Goal: Complete application form

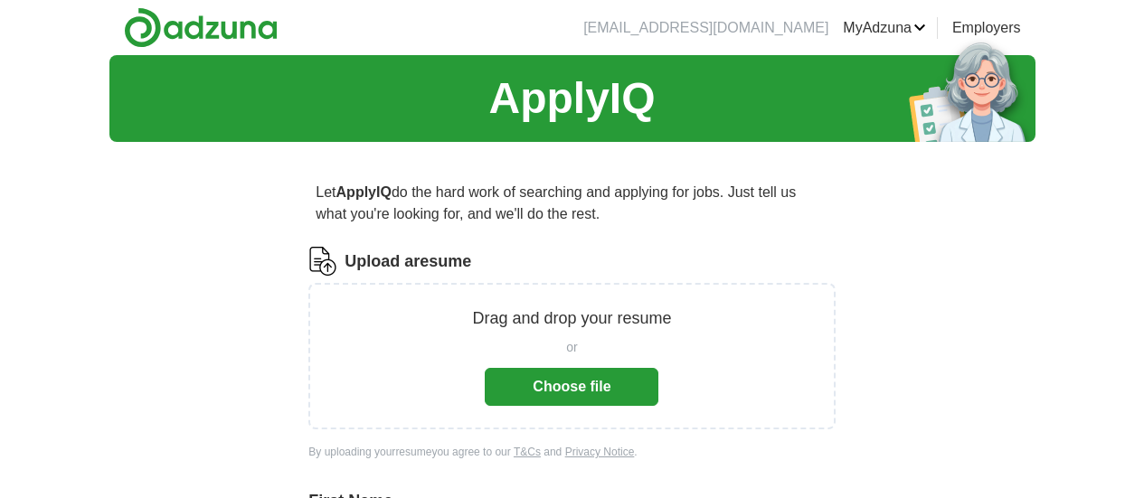
click at [552, 384] on button "Choose file" at bounding box center [572, 387] width 174 height 38
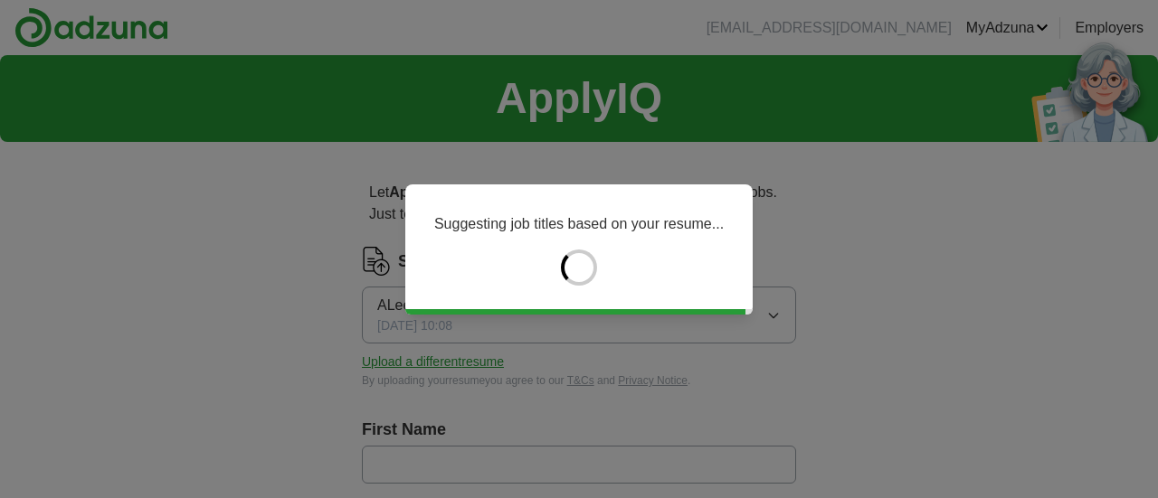
type input "*****"
type input "***"
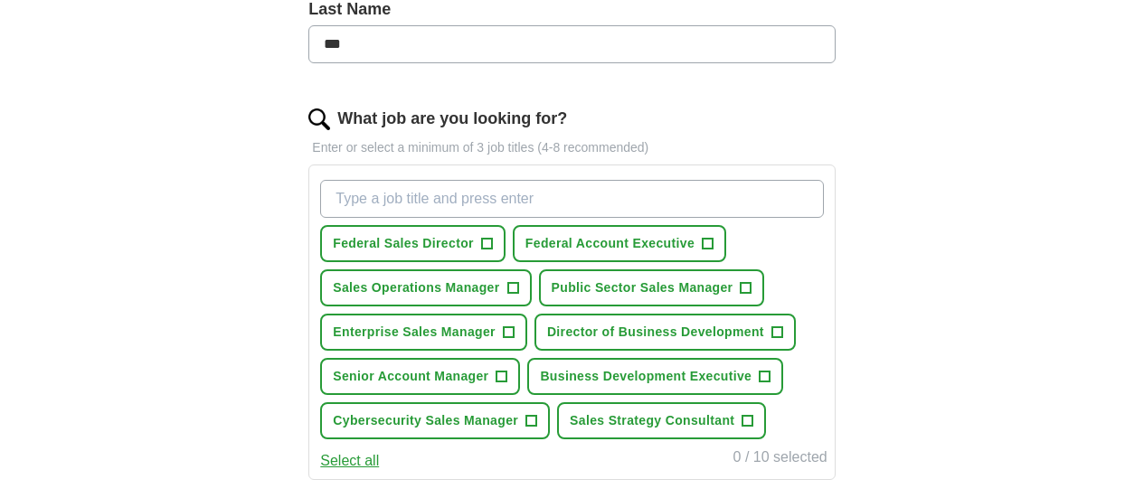
scroll to position [543, 0]
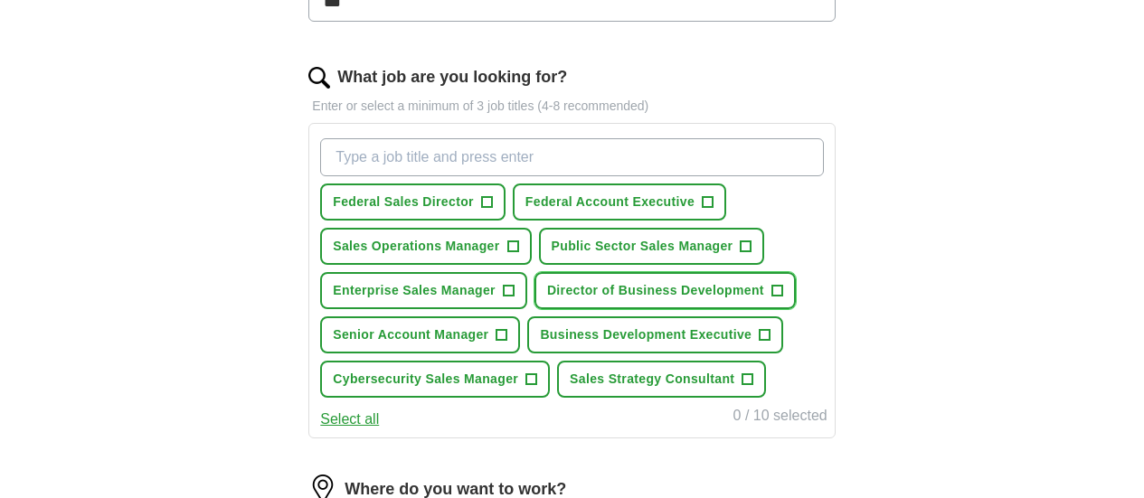
click at [772, 299] on span "+" at bounding box center [777, 291] width 11 height 14
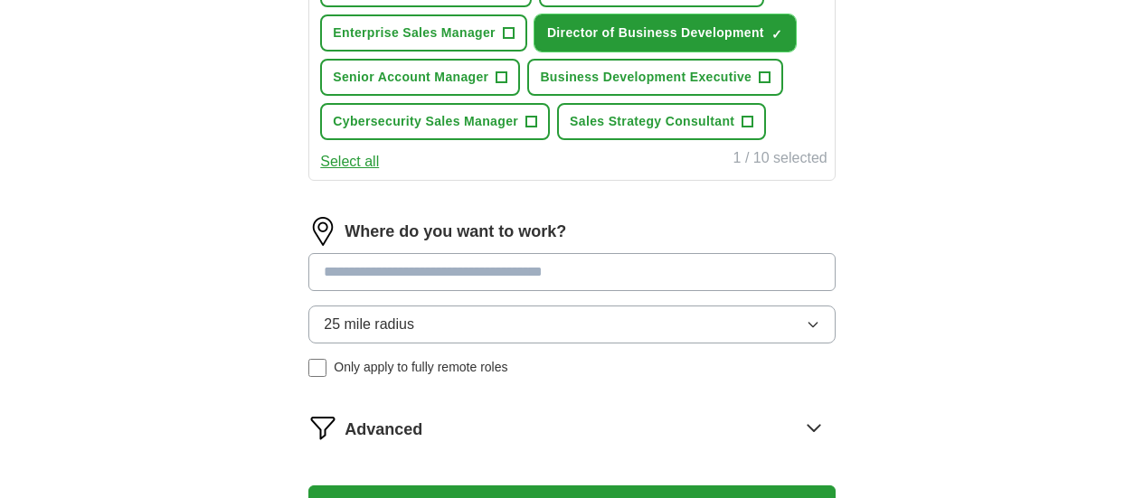
scroll to position [814, 0]
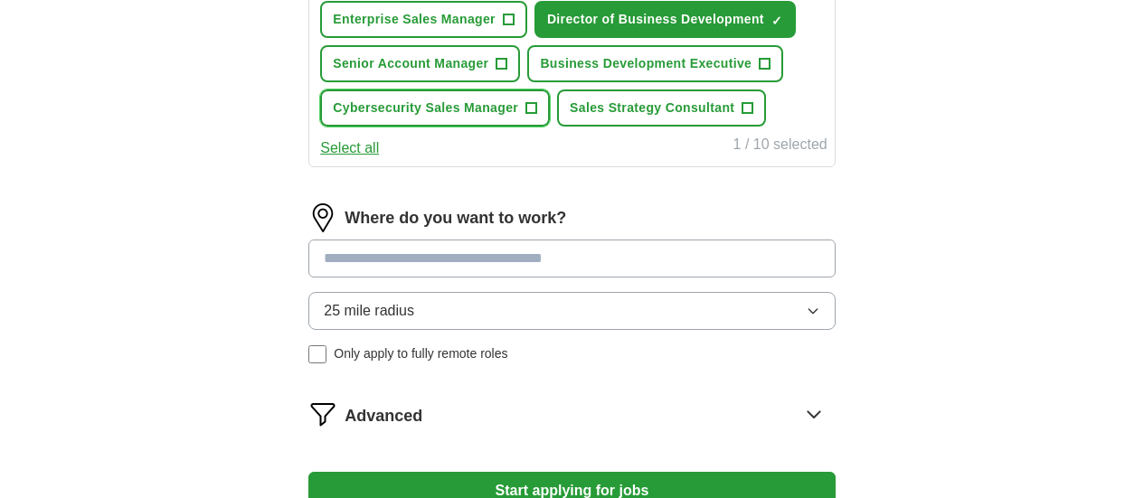
click at [537, 116] on span "+" at bounding box center [532, 108] width 11 height 14
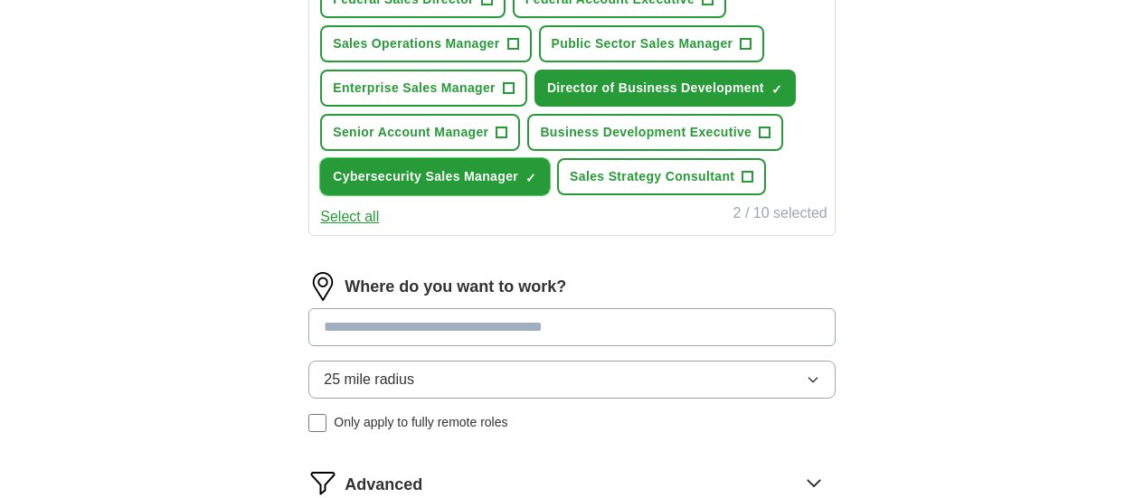
scroll to position [724, 0]
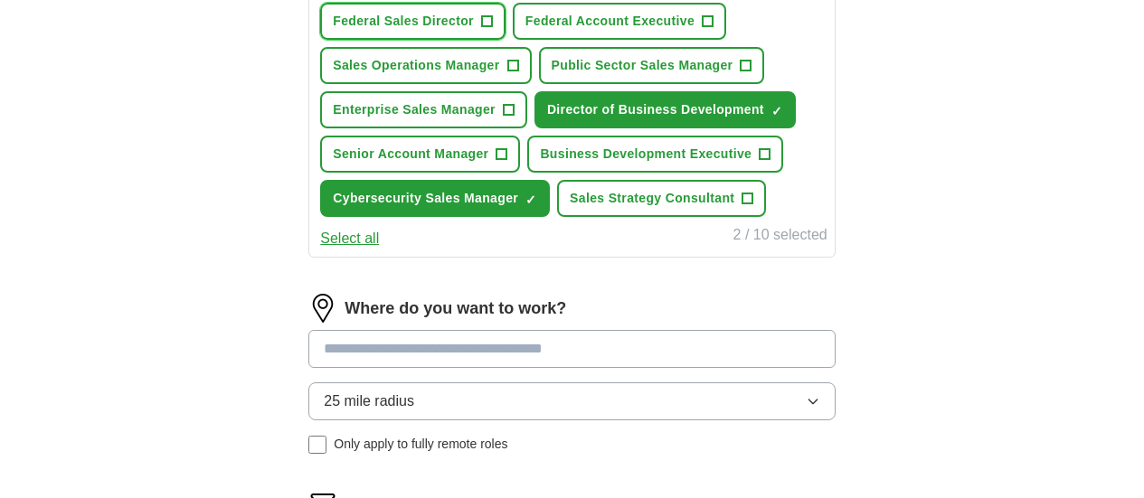
click at [492, 14] on span "+" at bounding box center [486, 21] width 11 height 14
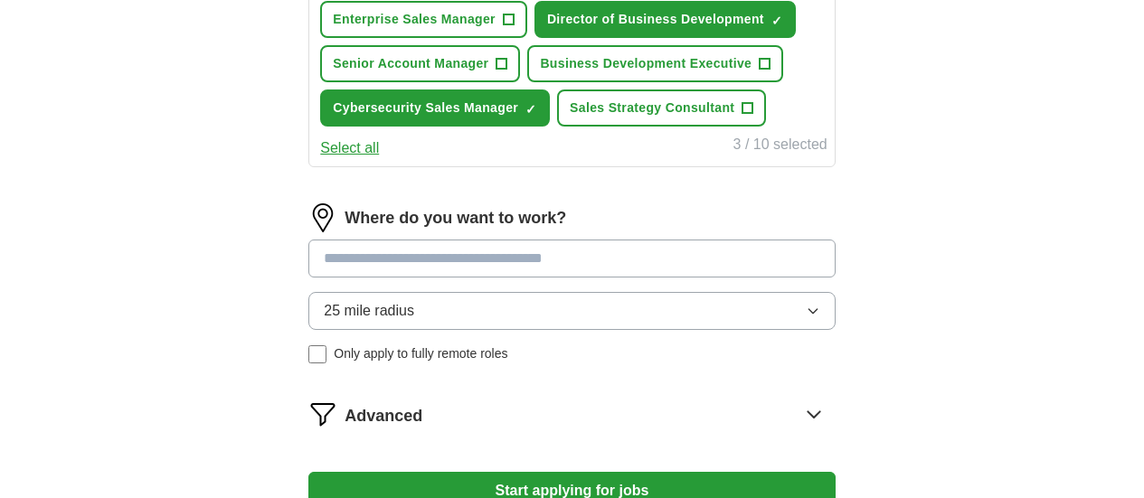
scroll to position [905, 0]
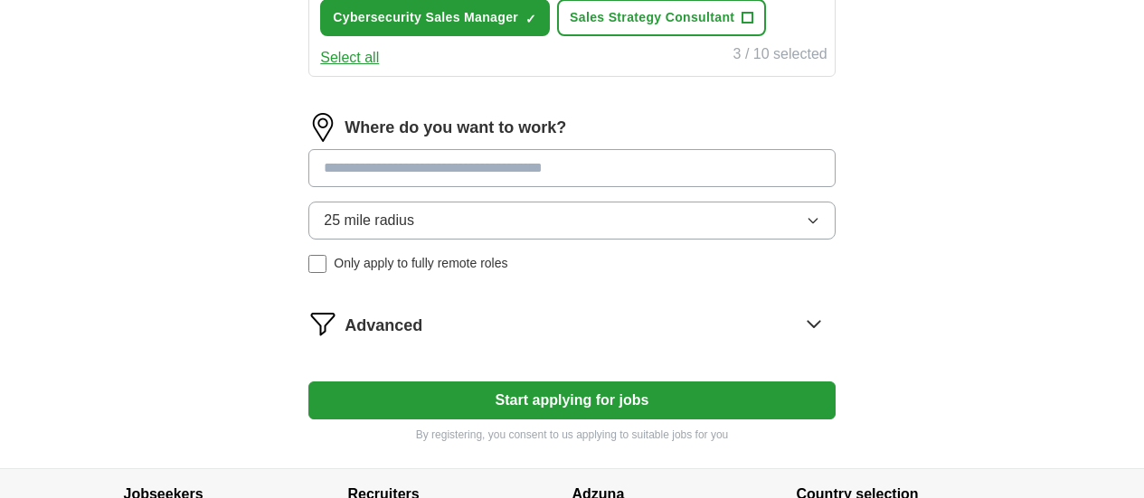
click at [379, 69] on button "Select all" at bounding box center [349, 58] width 59 height 22
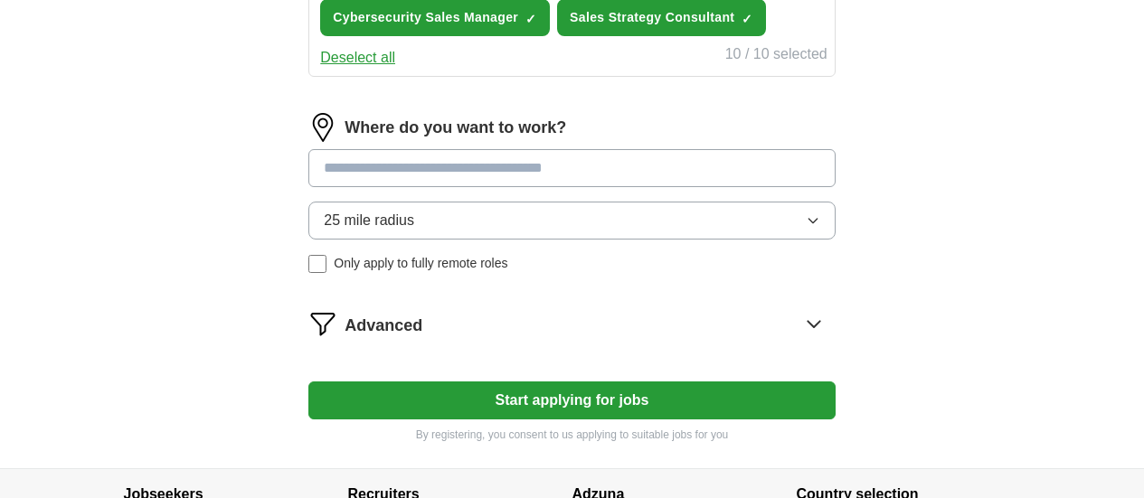
click at [395, 69] on button "Deselect all" at bounding box center [357, 58] width 75 height 22
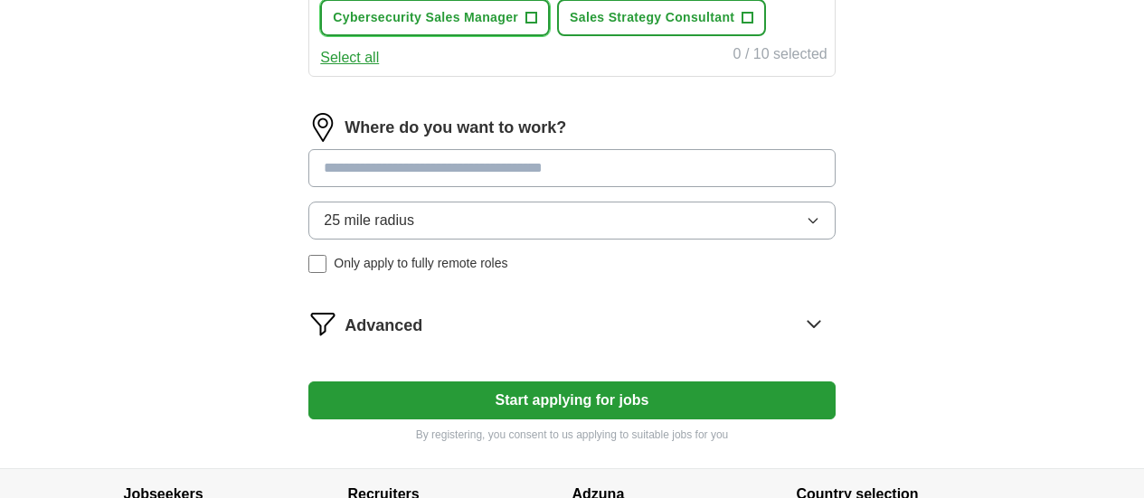
click at [537, 25] on span "+" at bounding box center [532, 18] width 11 height 14
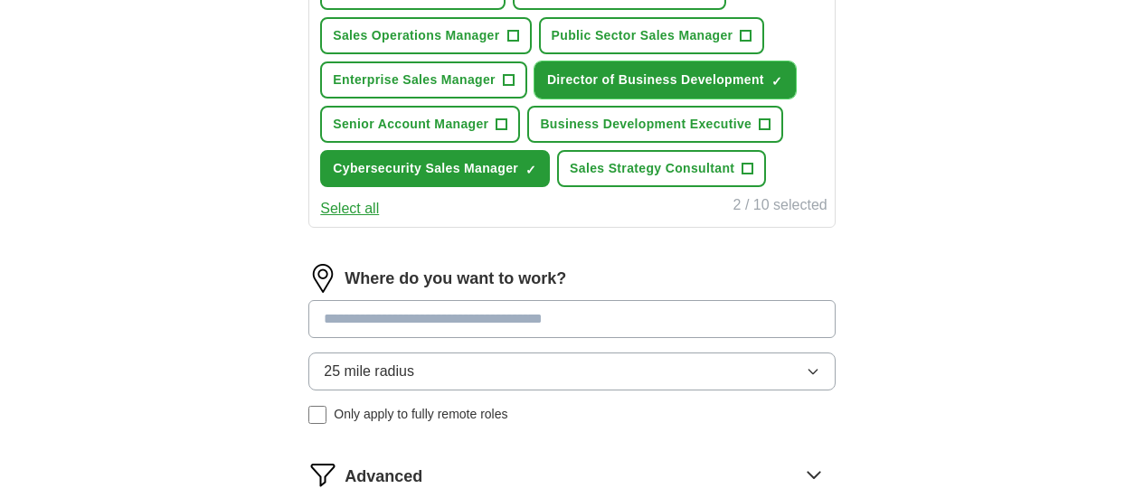
scroll to position [724, 0]
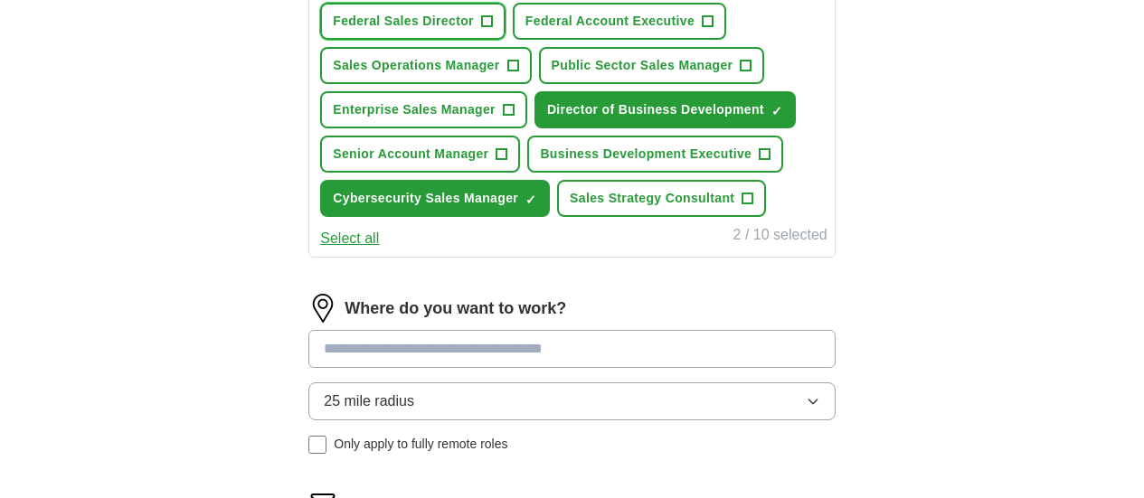
click at [492, 20] on span "+" at bounding box center [486, 21] width 11 height 14
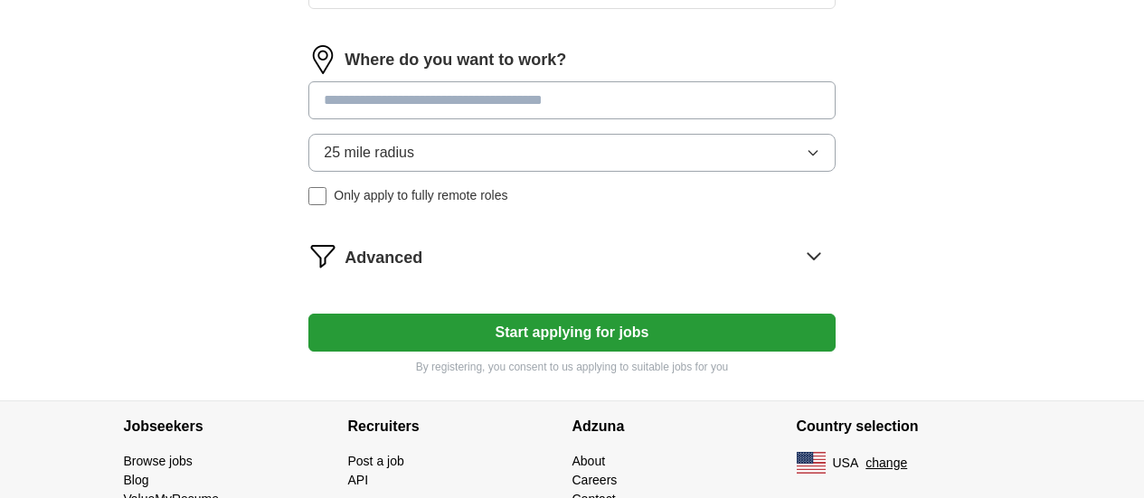
scroll to position [1086, 0]
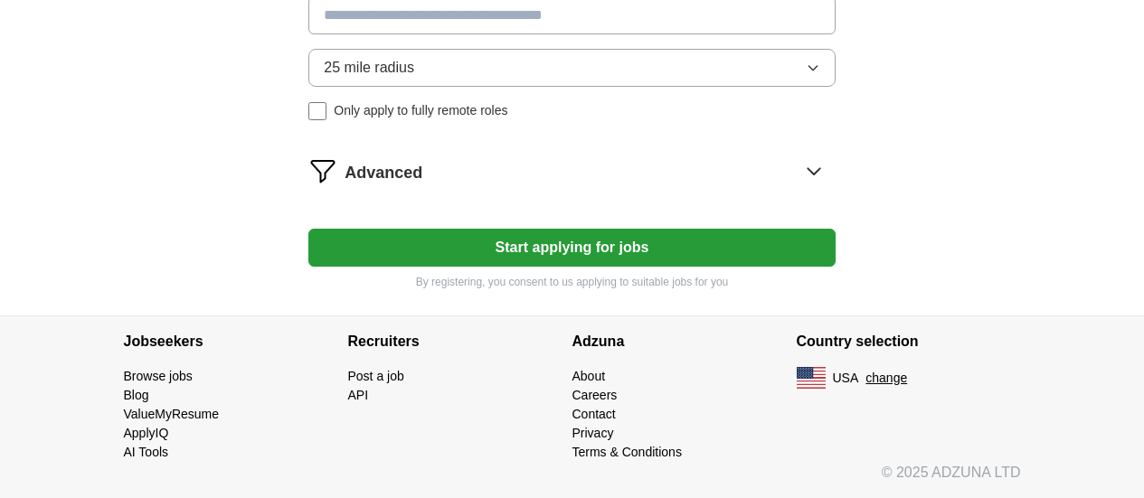
click at [465, 87] on button "25 mile radius" at bounding box center [571, 68] width 527 height 38
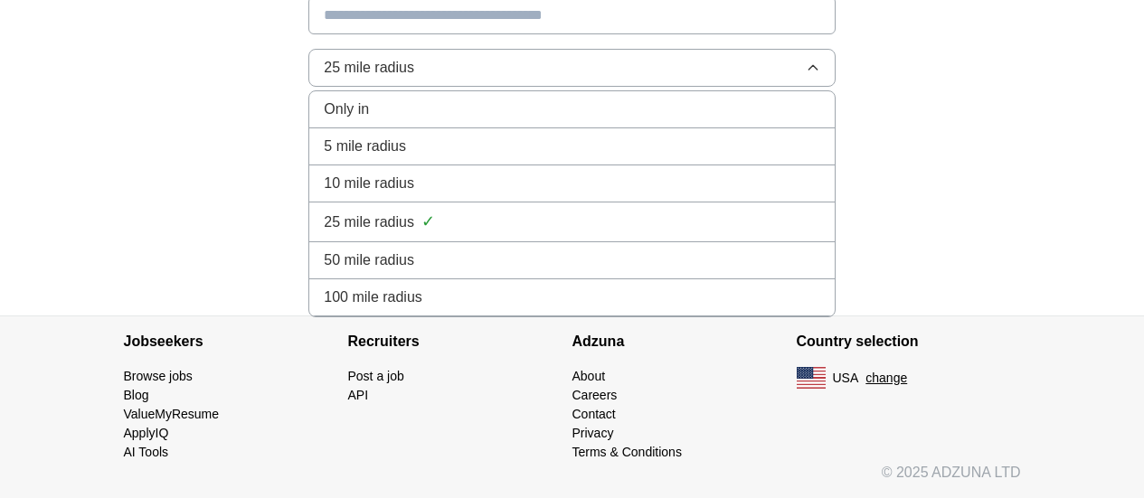
scroll to position [1008, 0]
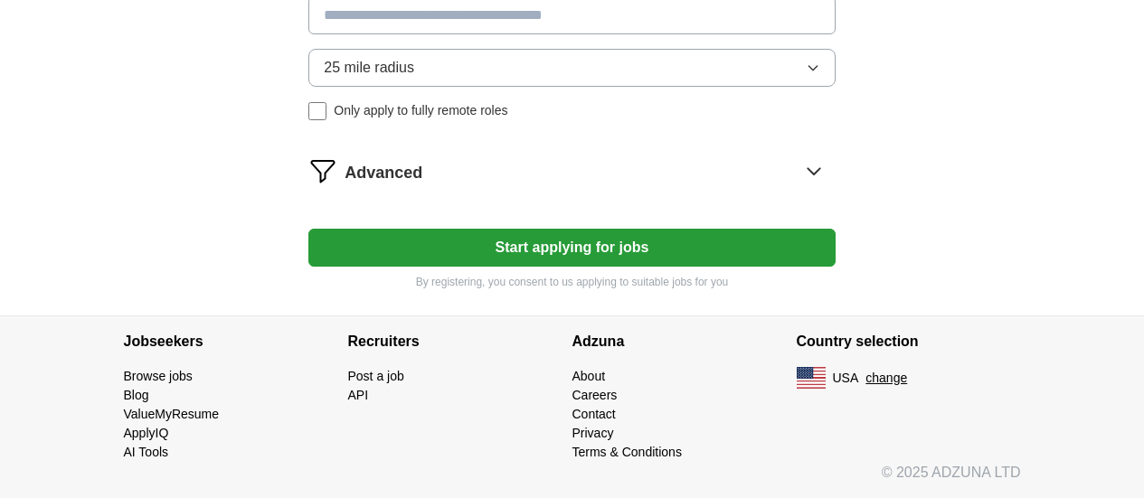
scroll to position [1189, 0]
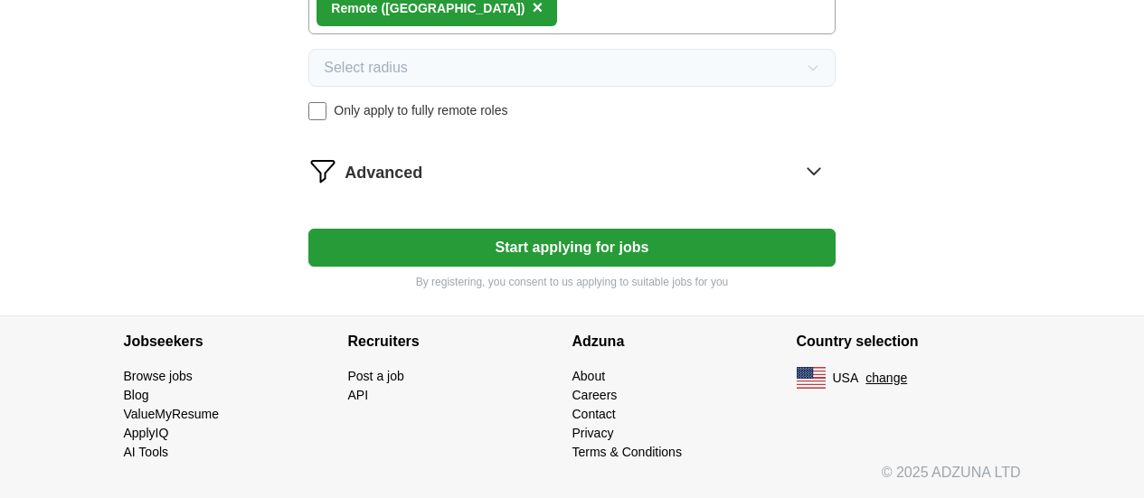
click at [534, 267] on button "Start applying for jobs" at bounding box center [571, 248] width 527 height 38
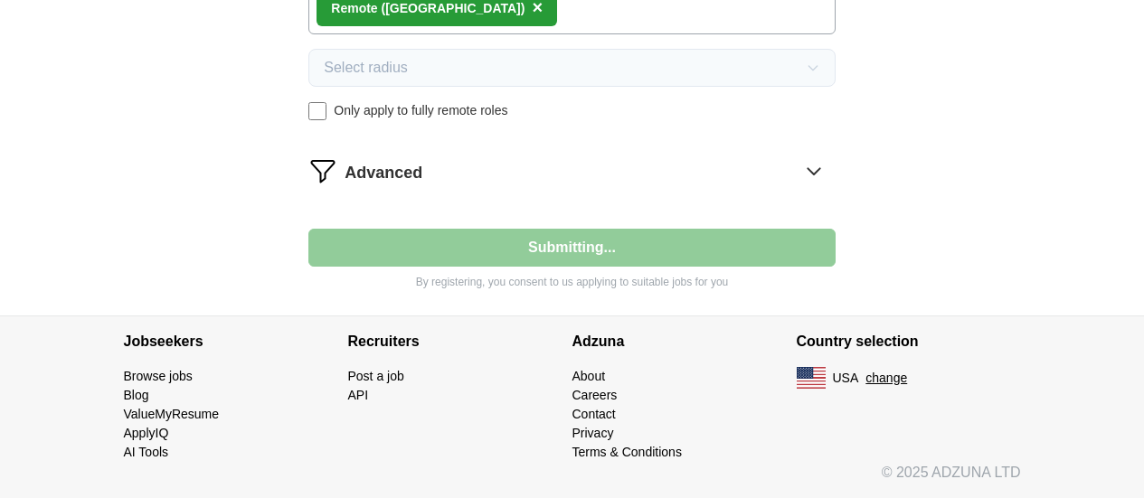
select select "**"
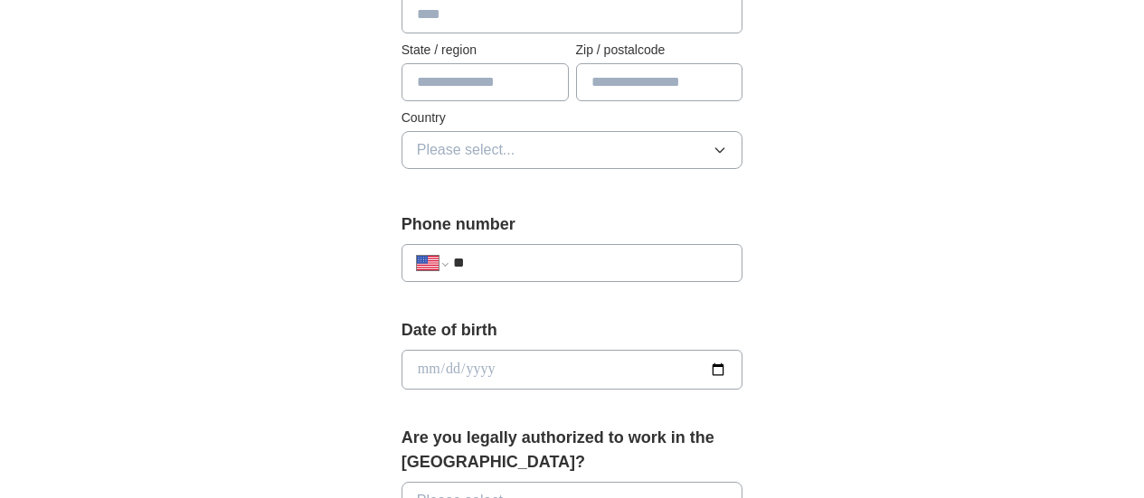
scroll to position [543, 0]
click at [453, 252] on input "**" at bounding box center [590, 263] width 275 height 22
click at [445, 138] on span "Please select..." at bounding box center [466, 149] width 99 height 22
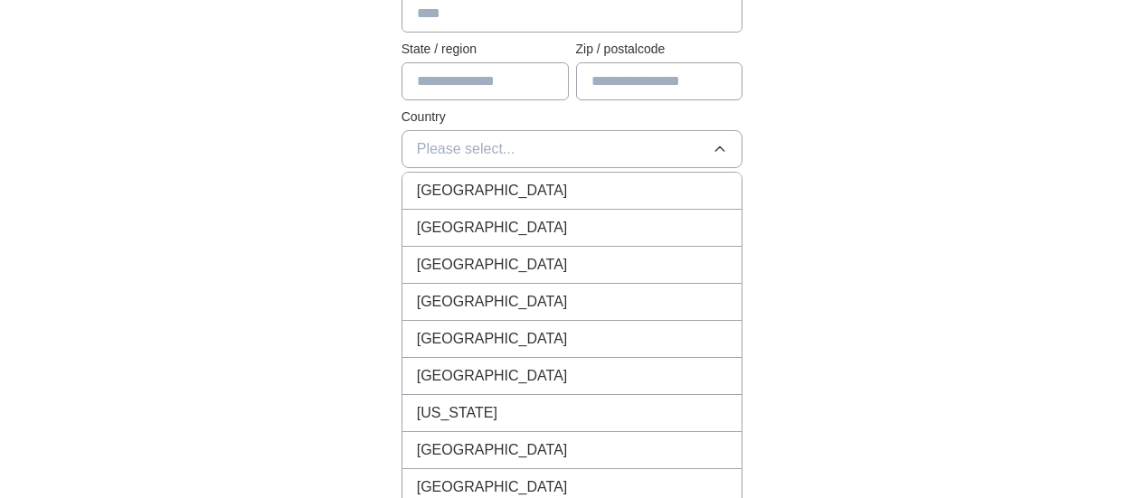
click at [451, 217] on span "[GEOGRAPHIC_DATA]" at bounding box center [492, 228] width 151 height 22
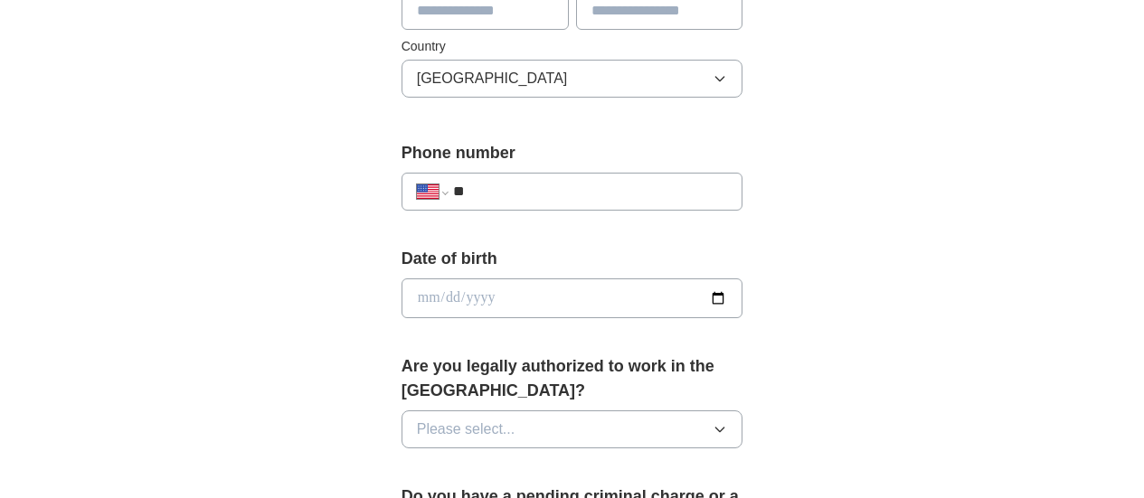
scroll to position [724, 0]
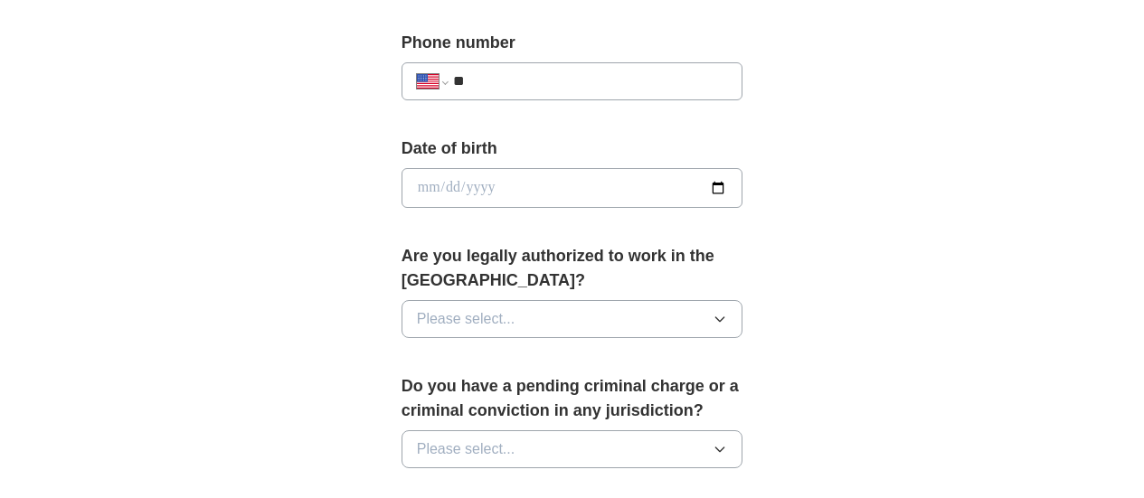
click at [731, 300] on button "Please select..." at bounding box center [573, 319] width 342 height 38
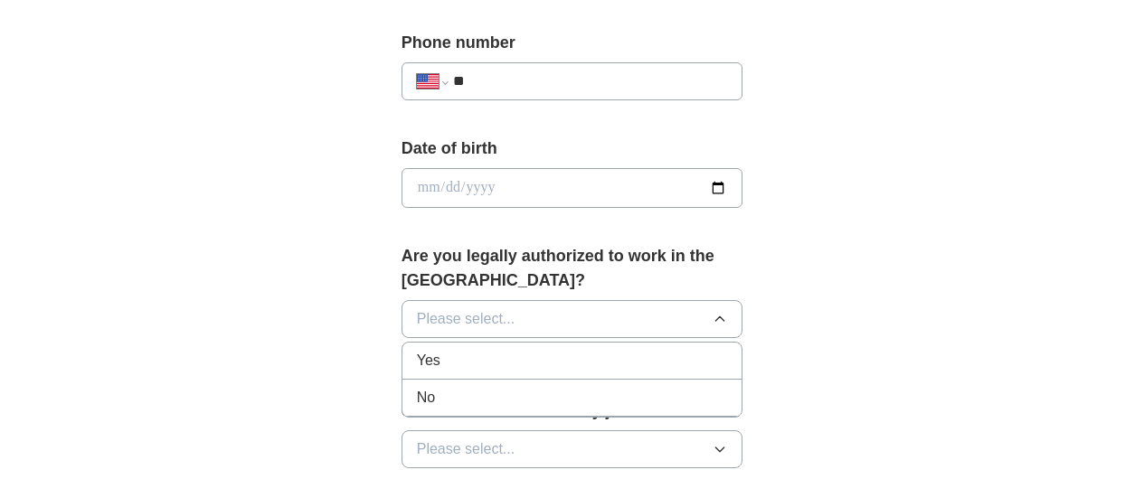
click at [683, 350] on div "Yes" at bounding box center [572, 361] width 311 height 22
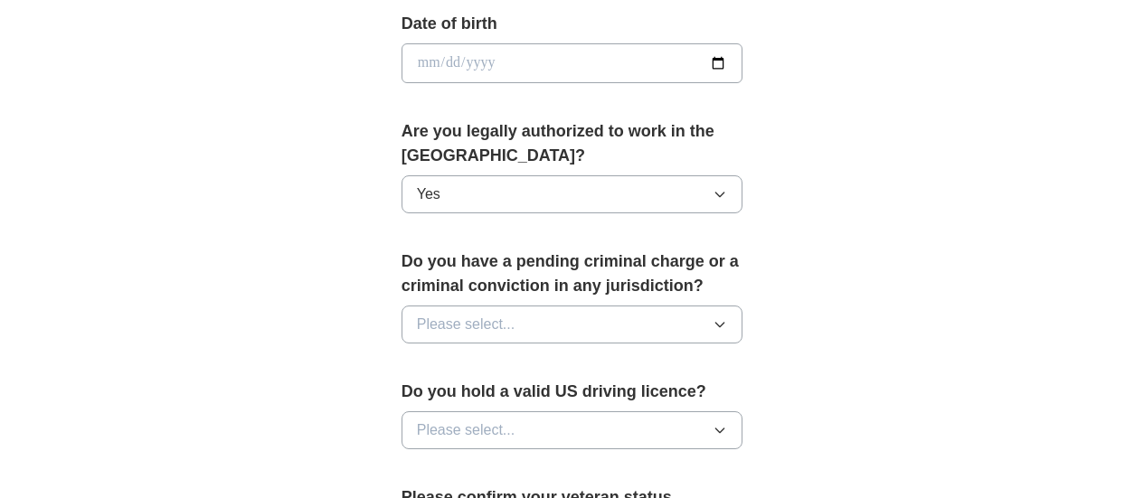
scroll to position [905, 0]
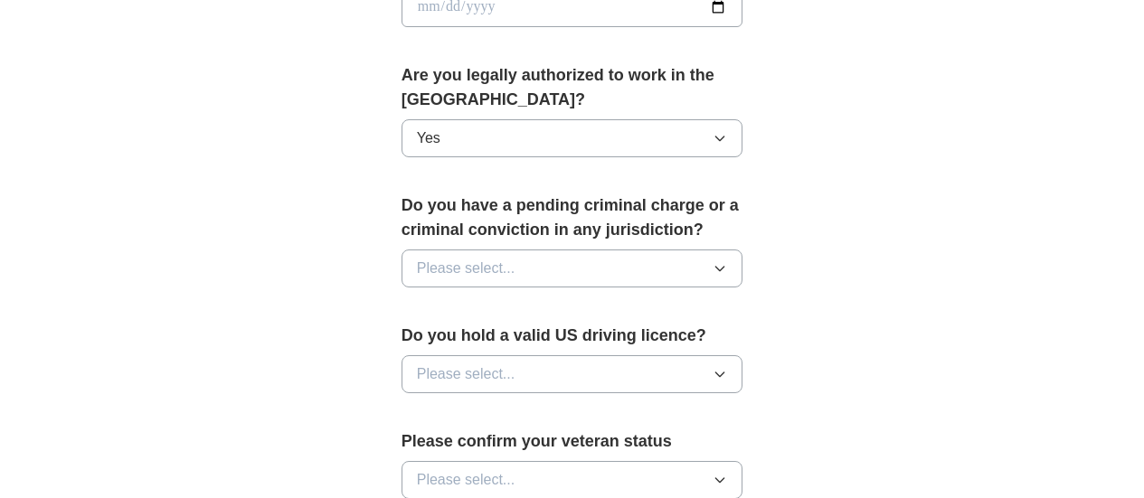
click at [744, 250] on button "Please select..." at bounding box center [573, 269] width 342 height 38
click at [712, 337] on div "No" at bounding box center [572, 348] width 311 height 22
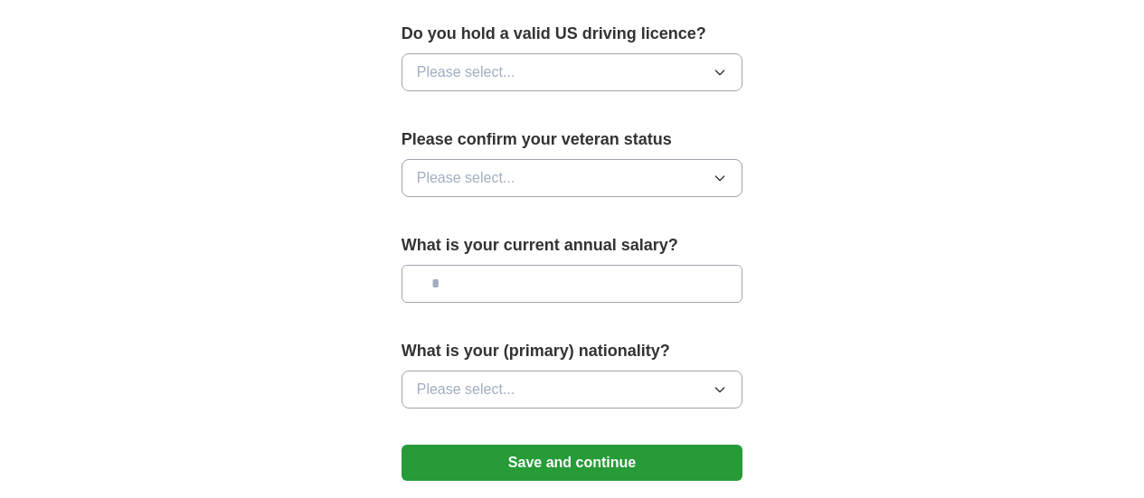
scroll to position [1176, 0]
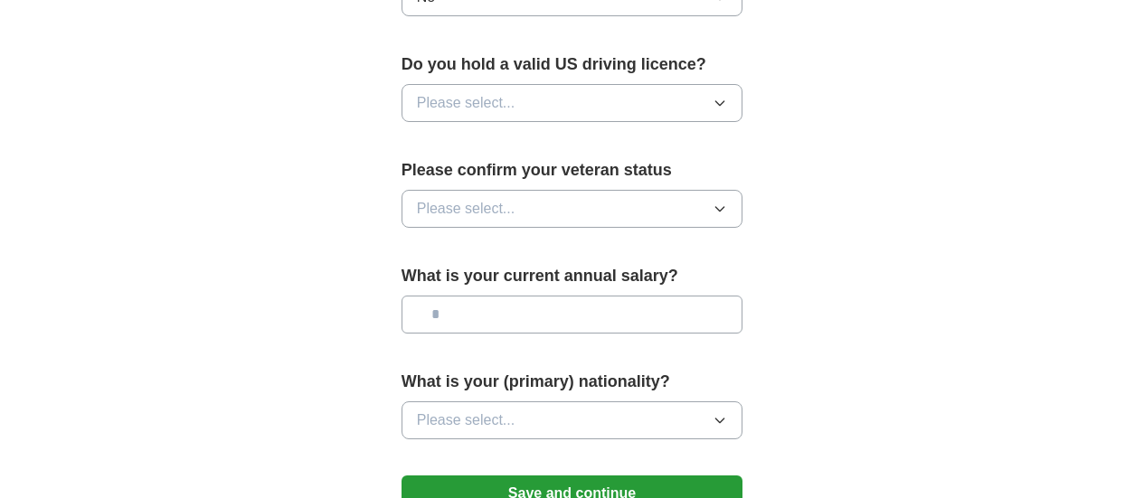
click at [727, 413] on icon "button" at bounding box center [720, 420] width 14 height 14
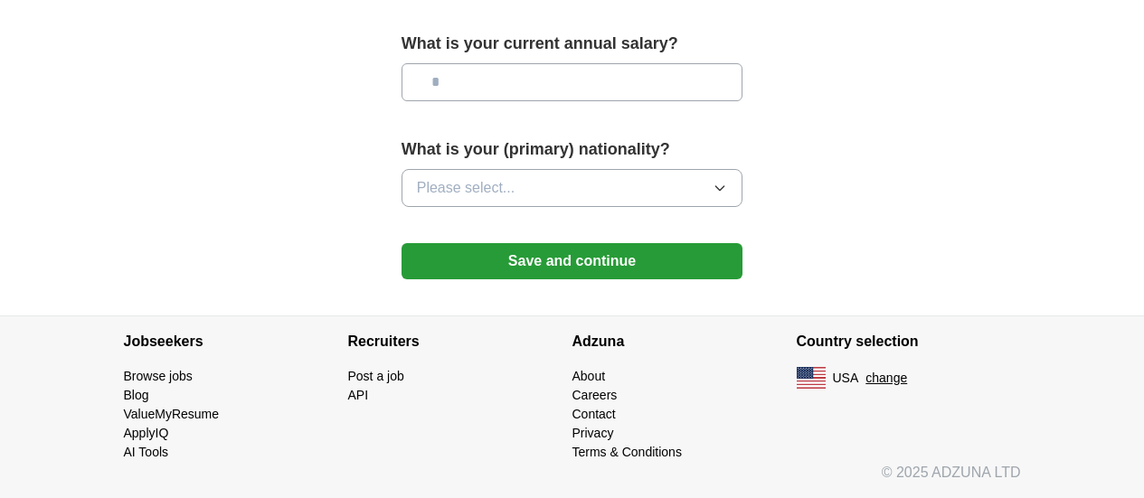
scroll to position [1362, 0]
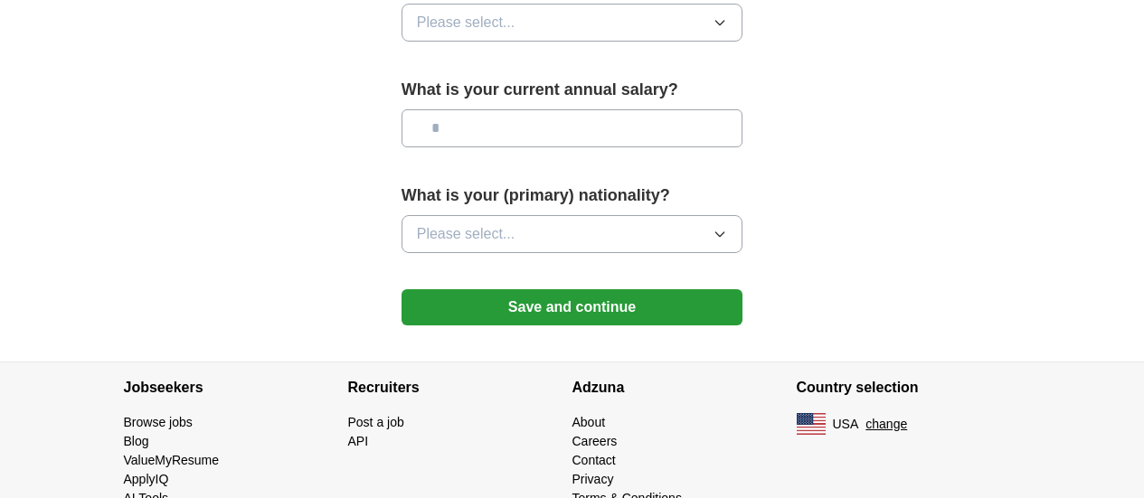
click at [651, 290] on button "Save and continue" at bounding box center [573, 308] width 342 height 36
